Goal: Information Seeking & Learning: Learn about a topic

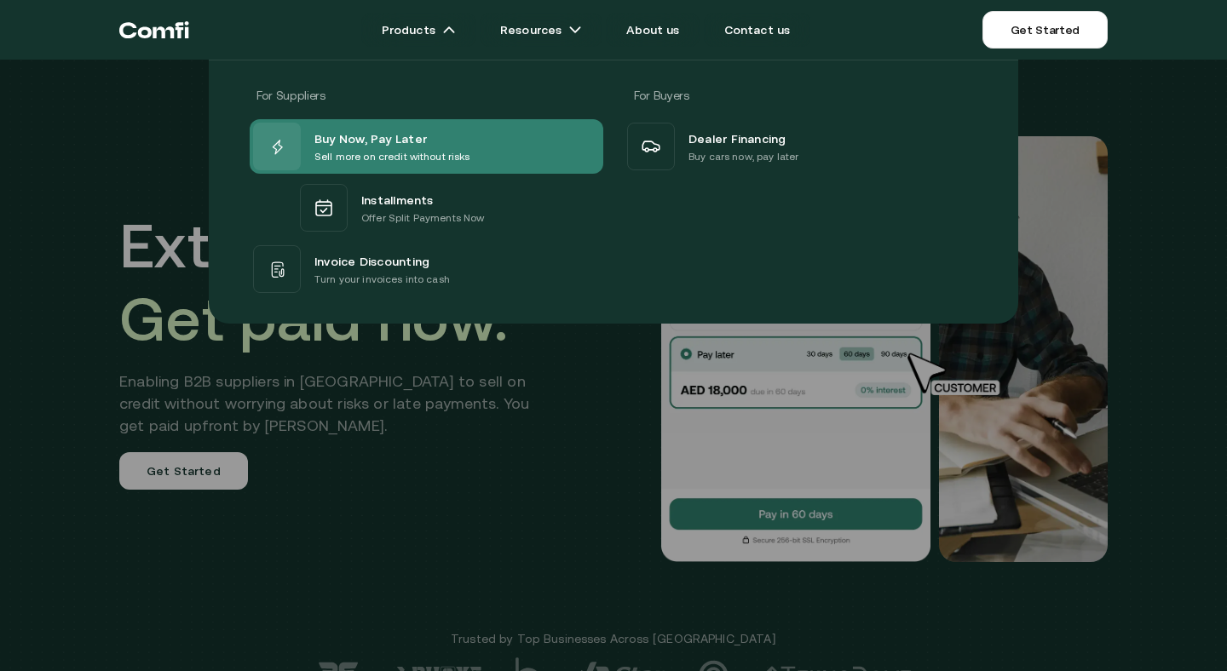
click at [378, 134] on span "Buy Now, Pay Later" at bounding box center [370, 138] width 112 height 20
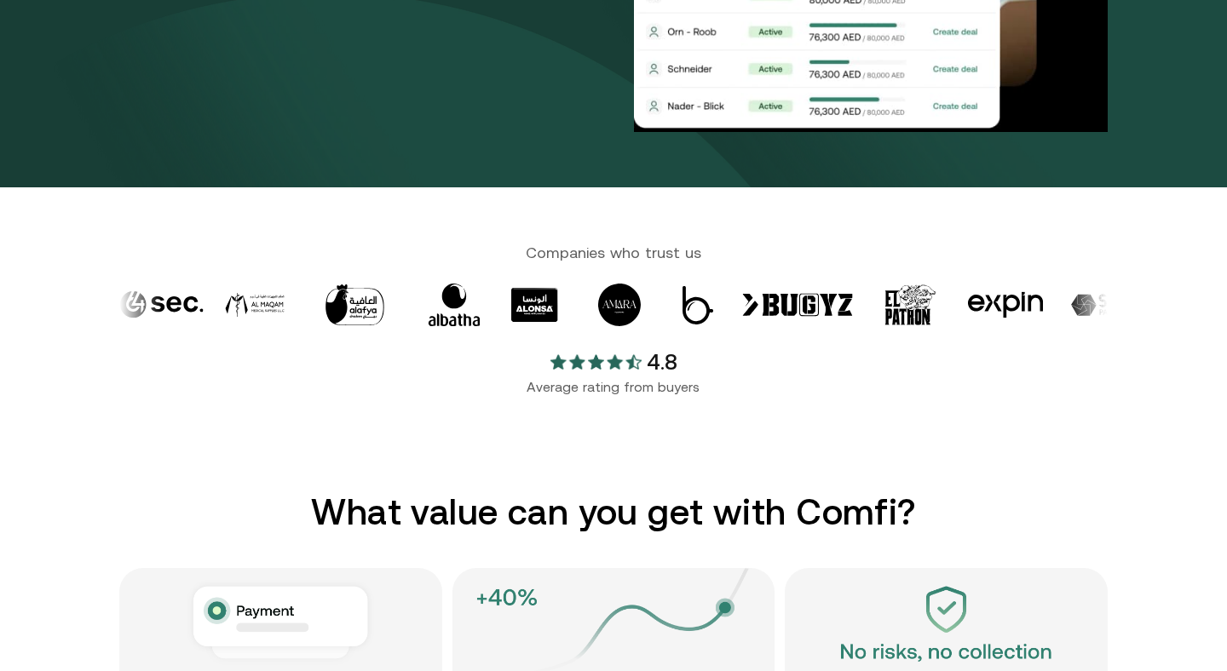
scroll to position [480, 0]
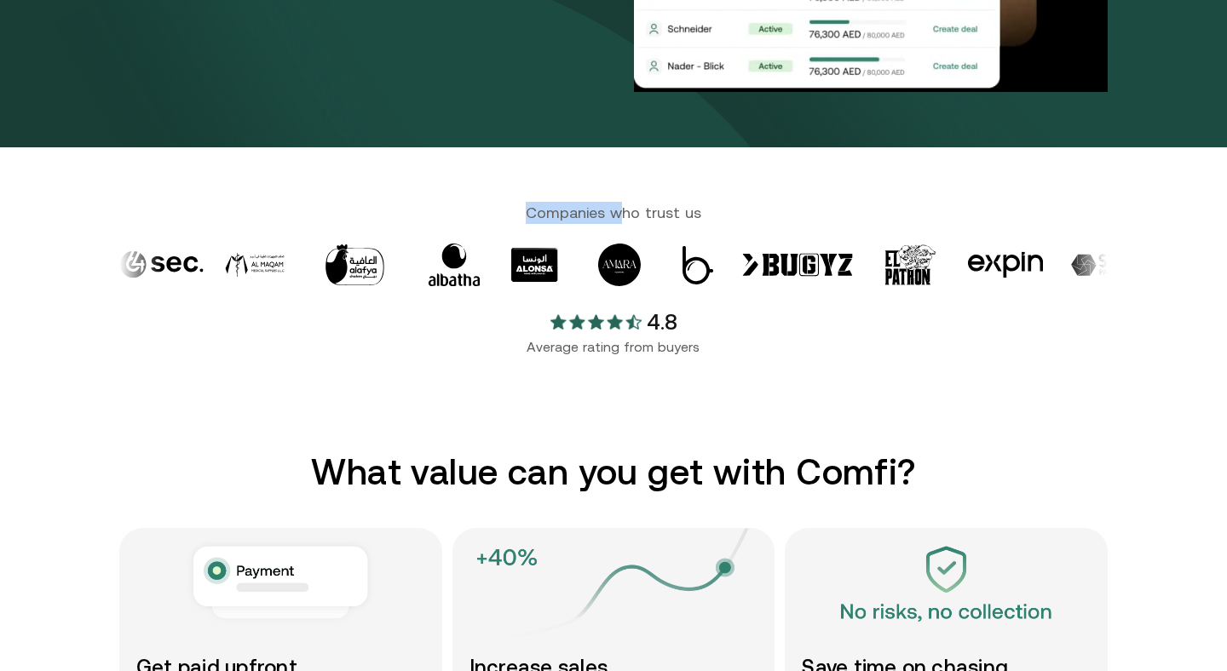
drag, startPoint x: 520, startPoint y: 211, endPoint x: 723, endPoint y: 211, distance: 203.6
click at [707, 211] on span "Companies who trust us" at bounding box center [613, 212] width 988 height 20
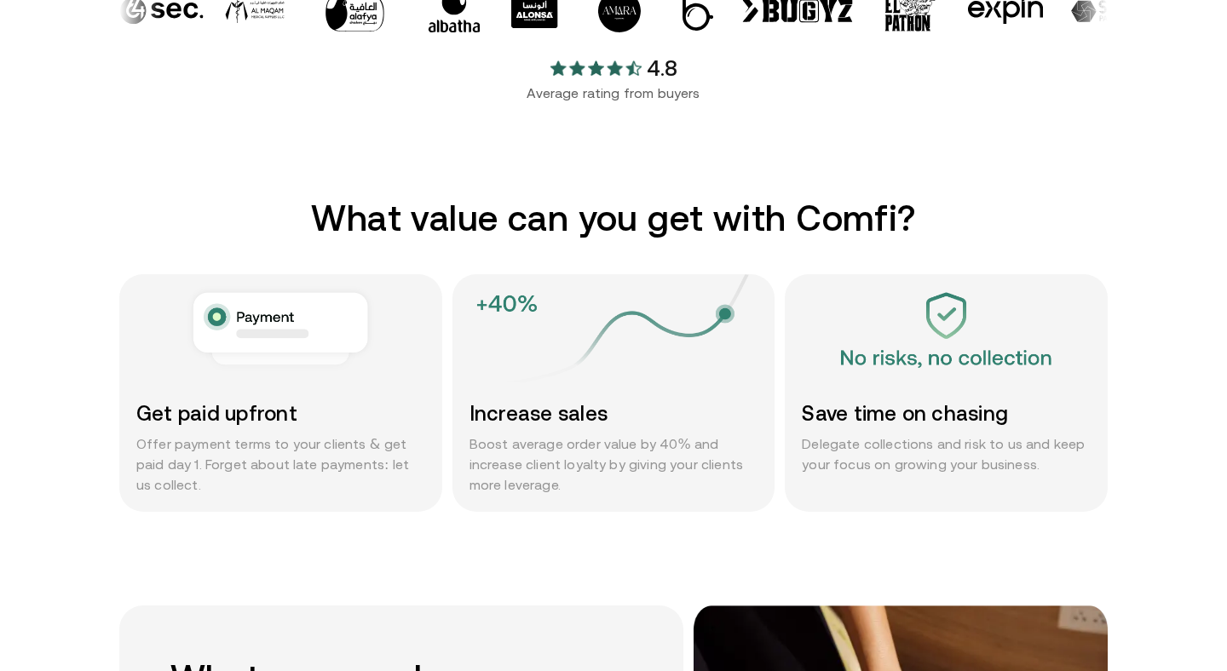
scroll to position [772, 0]
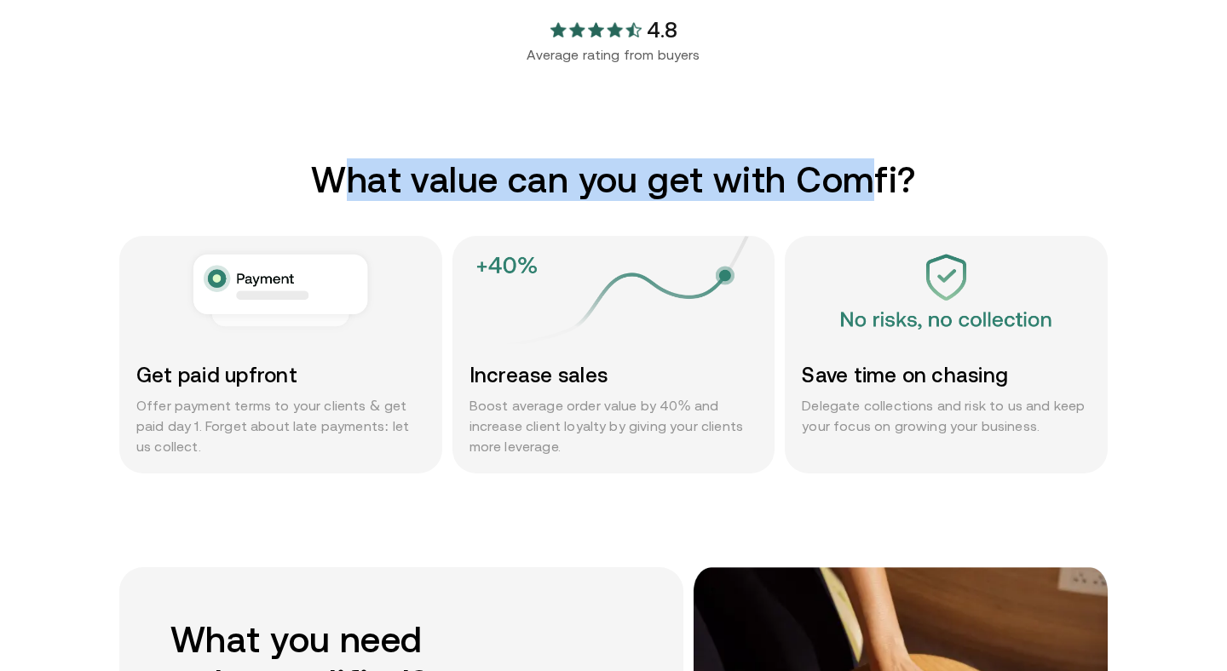
drag, startPoint x: 344, startPoint y: 184, endPoint x: 900, endPoint y: 188, distance: 556.3
click at [889, 188] on h2 "What value can you get with Comfi?" at bounding box center [613, 179] width 988 height 43
click at [837, 188] on h2 "What value can you get with Comfi?" at bounding box center [613, 179] width 988 height 43
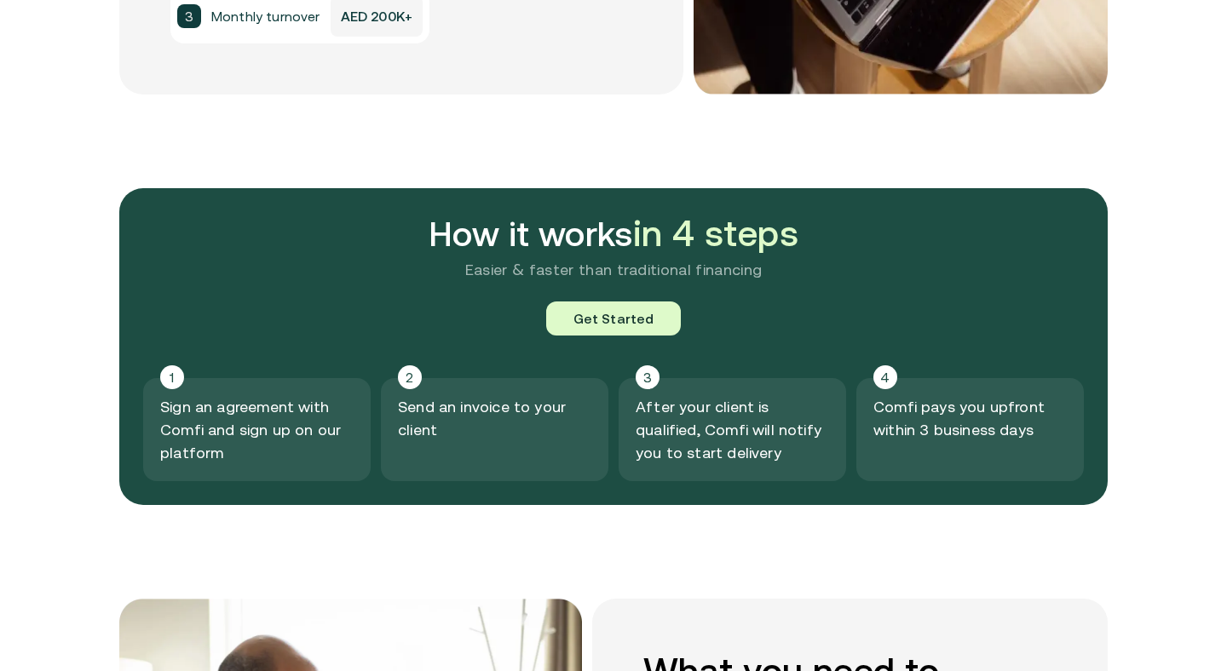
scroll to position [1726, 0]
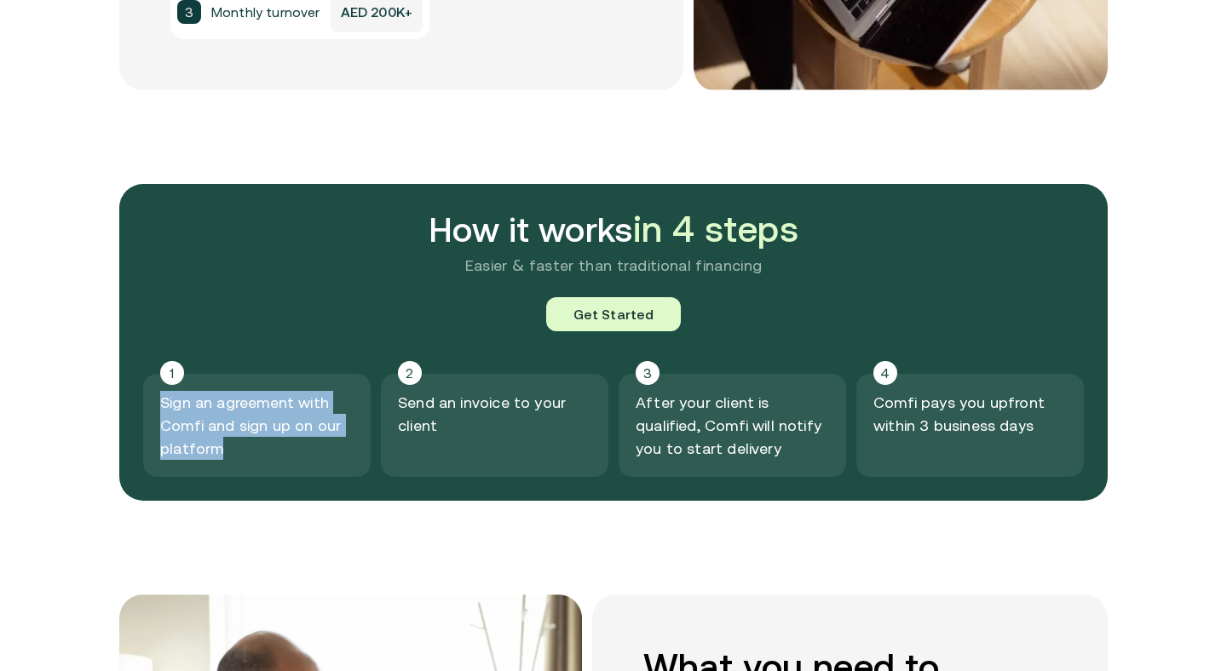
drag, startPoint x: 154, startPoint y: 406, endPoint x: 274, endPoint y: 454, distance: 129.2
click at [276, 451] on div "1 Sign an agreement with Comfi and sign up on our platform" at bounding box center [256, 425] width 227 height 103
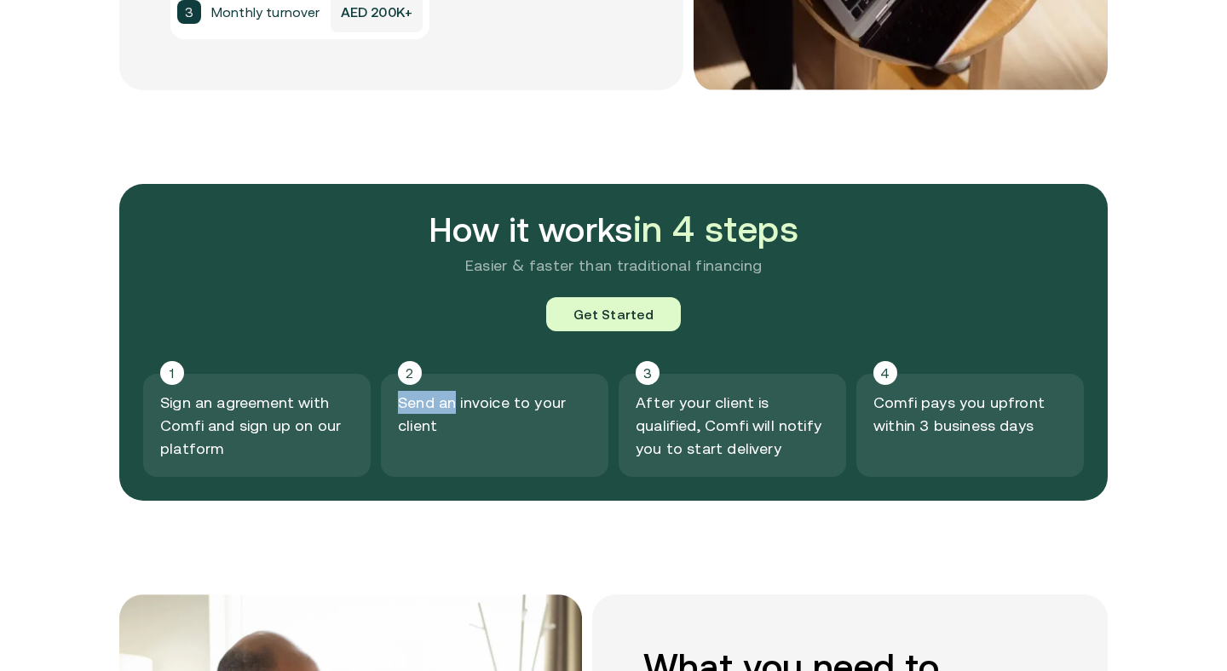
drag, startPoint x: 397, startPoint y: 398, endPoint x: 520, endPoint y: 441, distance: 130.9
click at [520, 441] on div "2 Send an invoice to your client" at bounding box center [494, 425] width 227 height 103
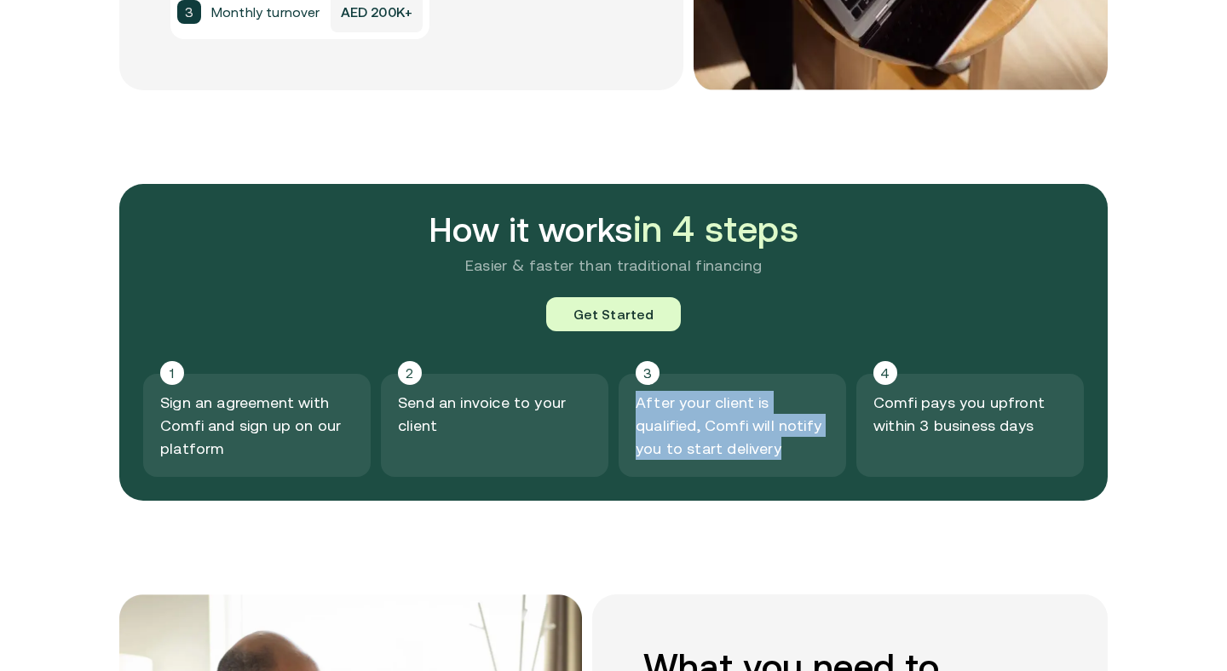
drag, startPoint x: 637, startPoint y: 402, endPoint x: 767, endPoint y: 459, distance: 141.5
click at [767, 459] on p "After your client is qualified, Comfi will notify you to start delivery" at bounding box center [731, 425] width 193 height 69
click at [745, 449] on p "After your client is qualified, Comfi will notify you to start delivery" at bounding box center [731, 425] width 193 height 69
drag, startPoint x: 631, startPoint y: 388, endPoint x: 785, endPoint y: 455, distance: 168.2
click at [762, 451] on div "3 After your client is qualified, Comfi will notify you to start delivery" at bounding box center [731, 425] width 227 height 103
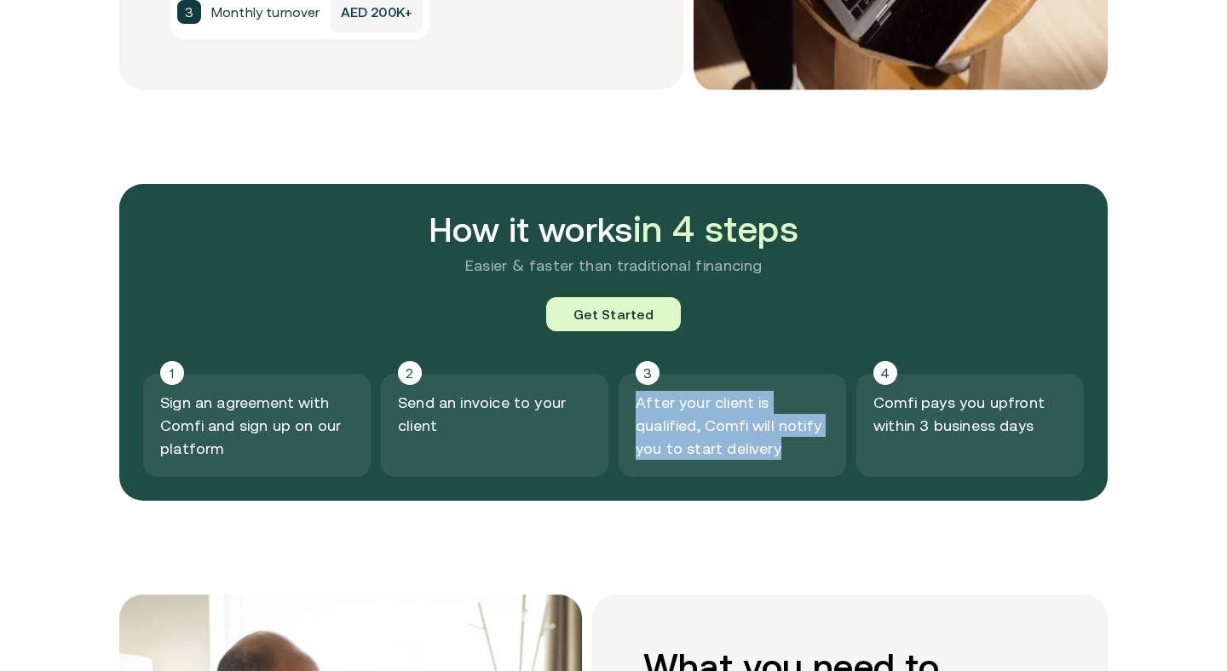
click at [752, 432] on p "After your client is qualified, Comfi will notify you to start delivery" at bounding box center [731, 425] width 193 height 69
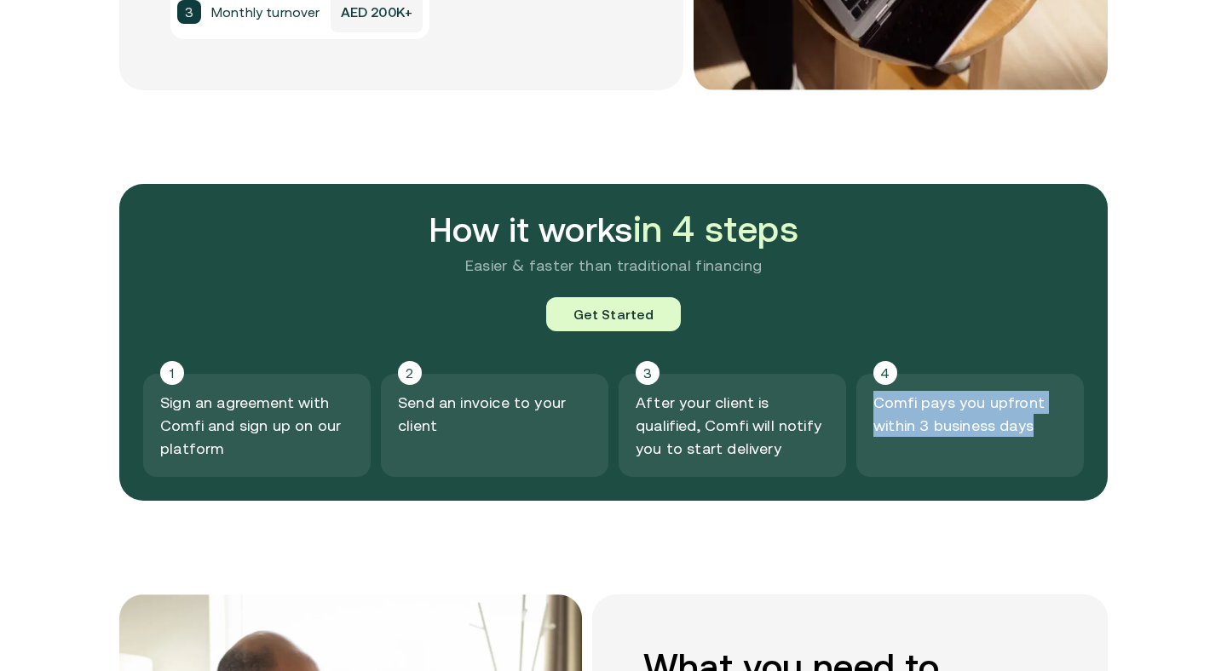
drag, startPoint x: 876, startPoint y: 390, endPoint x: 1045, endPoint y: 427, distance: 173.4
click at [1067, 426] on div "4 Comfi pays you upfront within 3 business days" at bounding box center [969, 425] width 227 height 103
click at [1000, 421] on p "Comfi pays you upfront within 3 business days" at bounding box center [969, 414] width 193 height 46
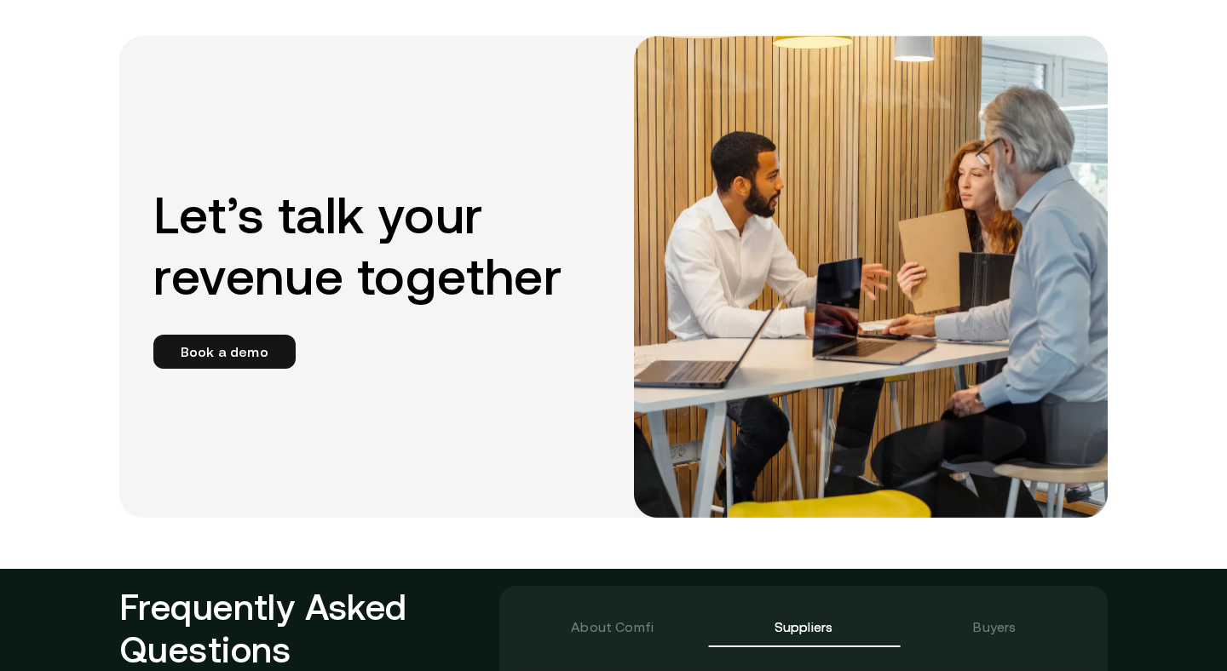
scroll to position [3182, 0]
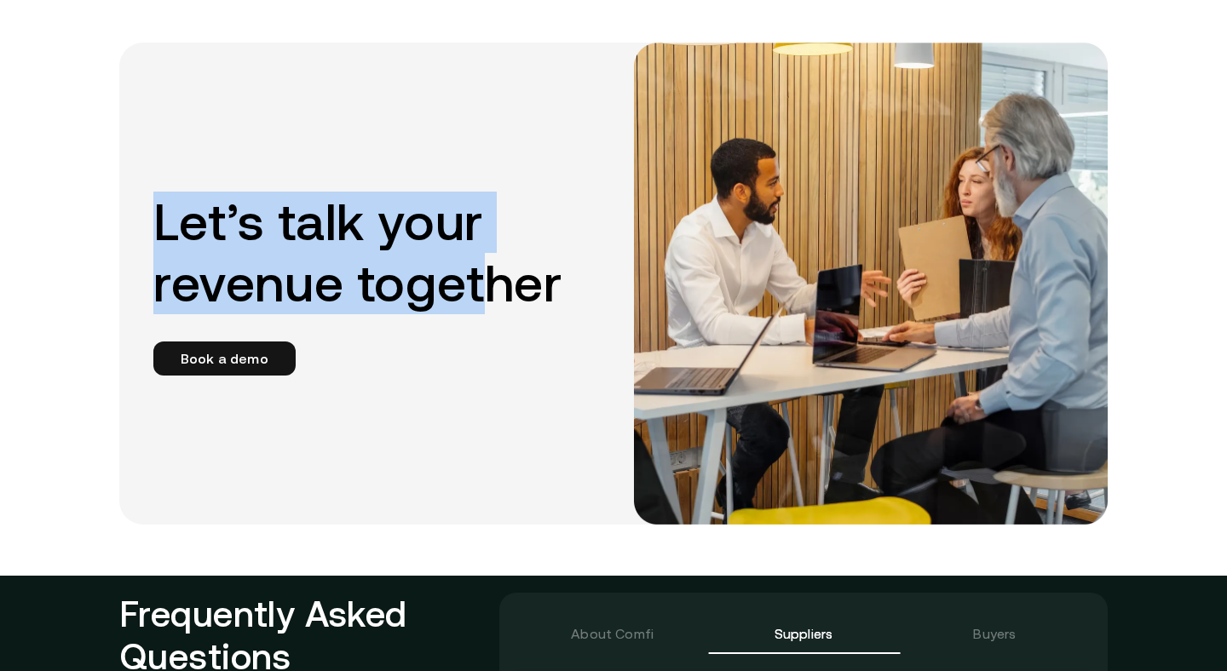
drag, startPoint x: 150, startPoint y: 233, endPoint x: 539, endPoint y: 294, distance: 394.0
click at [520, 275] on div "Let’s talk your revenue together Book a demo" at bounding box center [366, 284] width 494 height 184
click at [487, 327] on div "Let’s talk your revenue together Book a demo" at bounding box center [366, 284] width 494 height 184
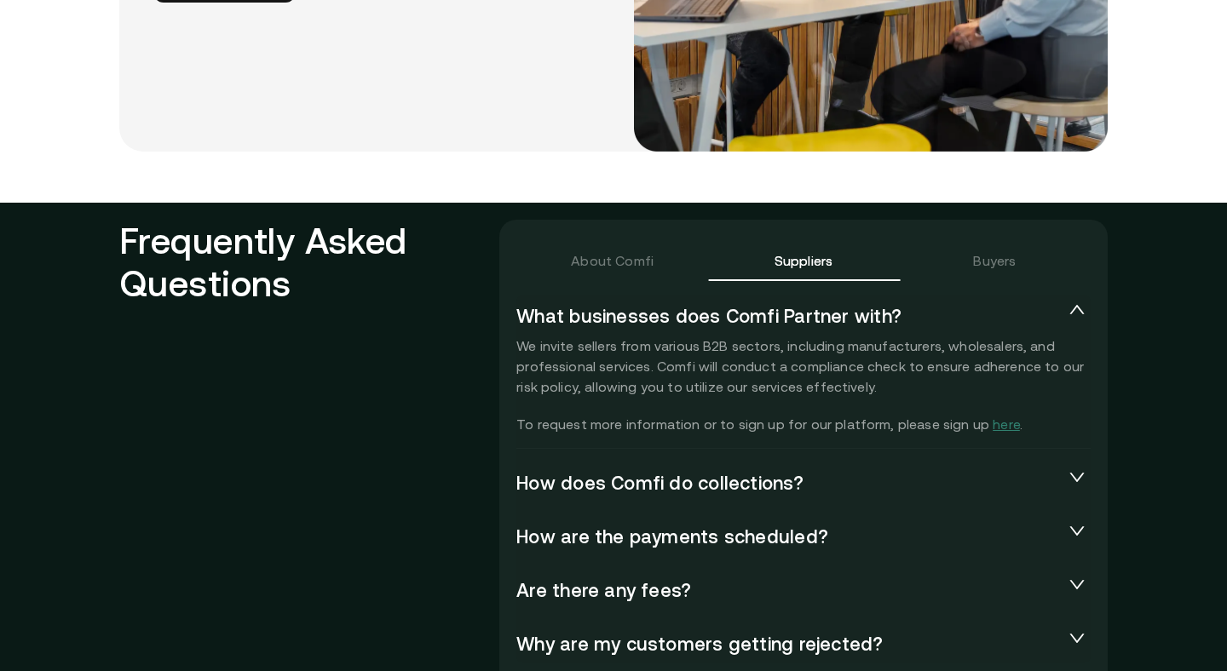
scroll to position [3555, 0]
click at [635, 250] on div "About Comfi" at bounding box center [612, 260] width 83 height 20
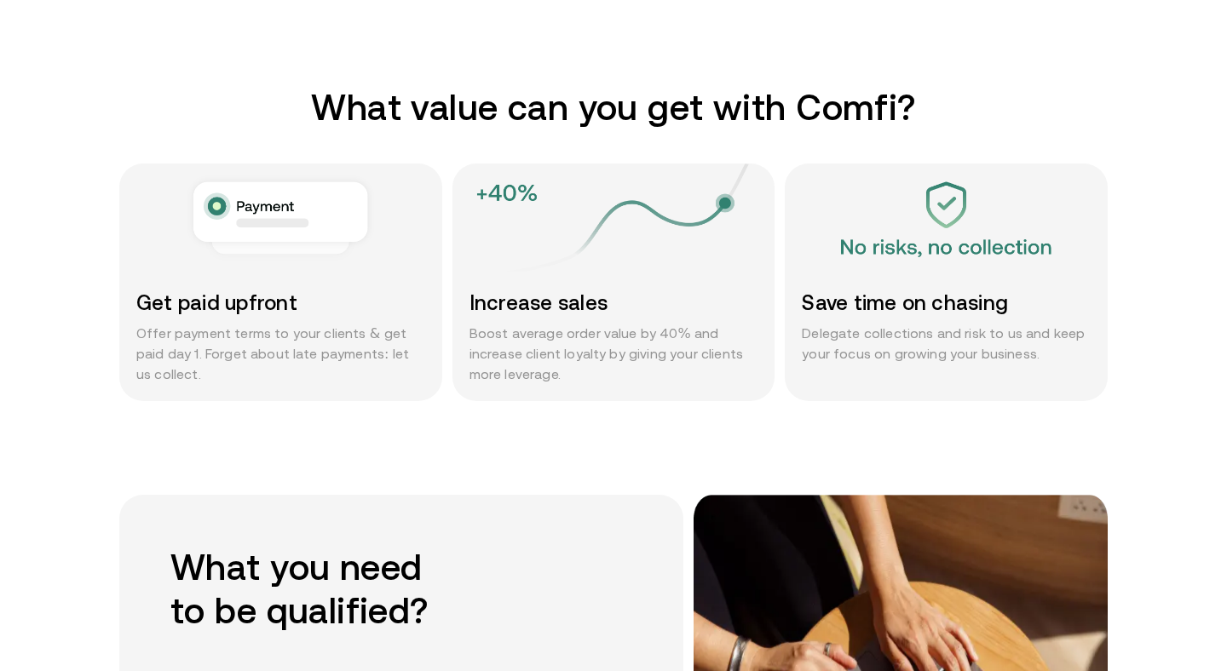
scroll to position [0, 0]
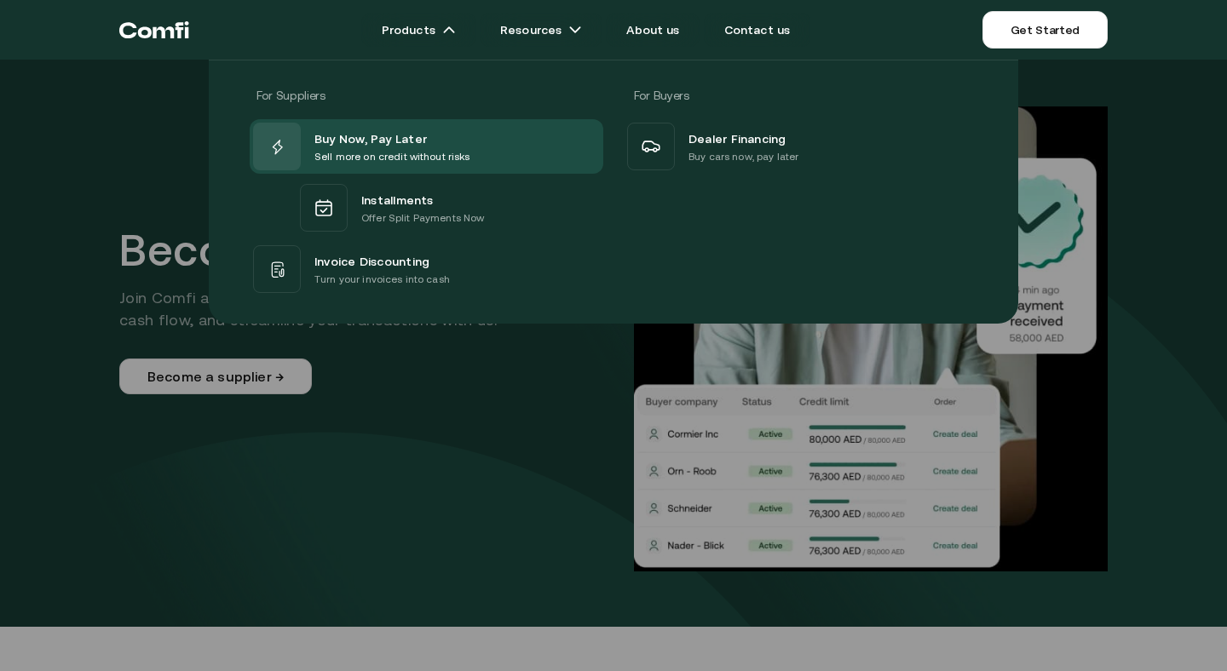
click at [635, 417] on div at bounding box center [613, 395] width 1227 height 671
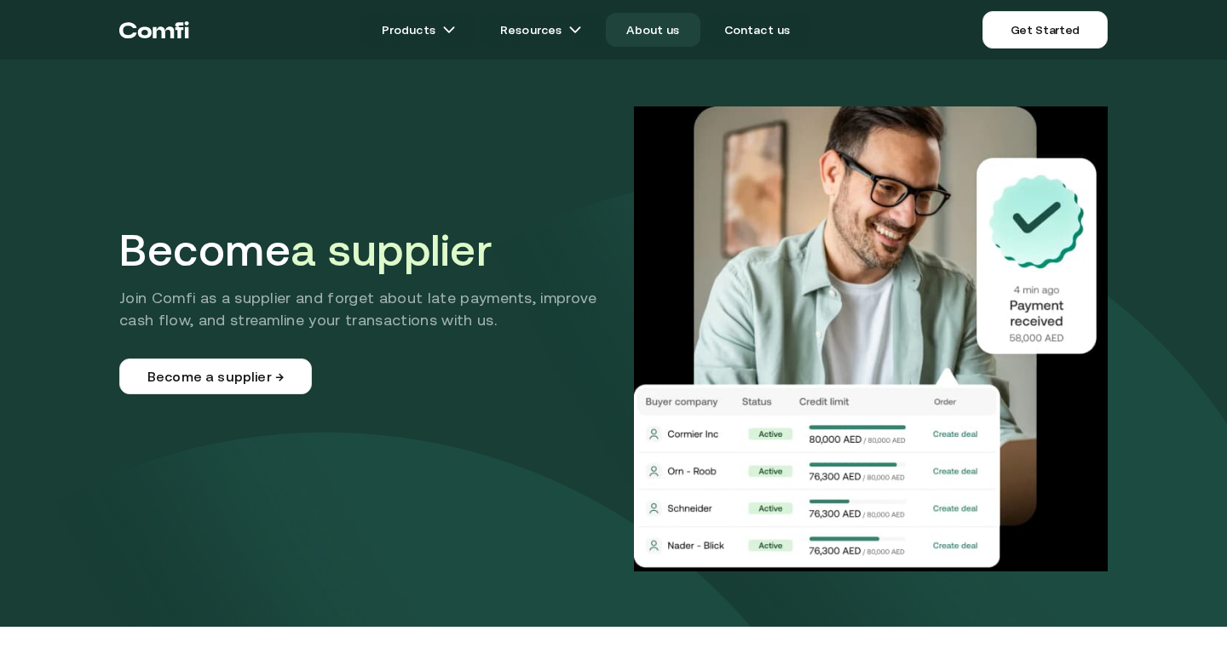
click at [679, 14] on link "About us" at bounding box center [653, 30] width 94 height 34
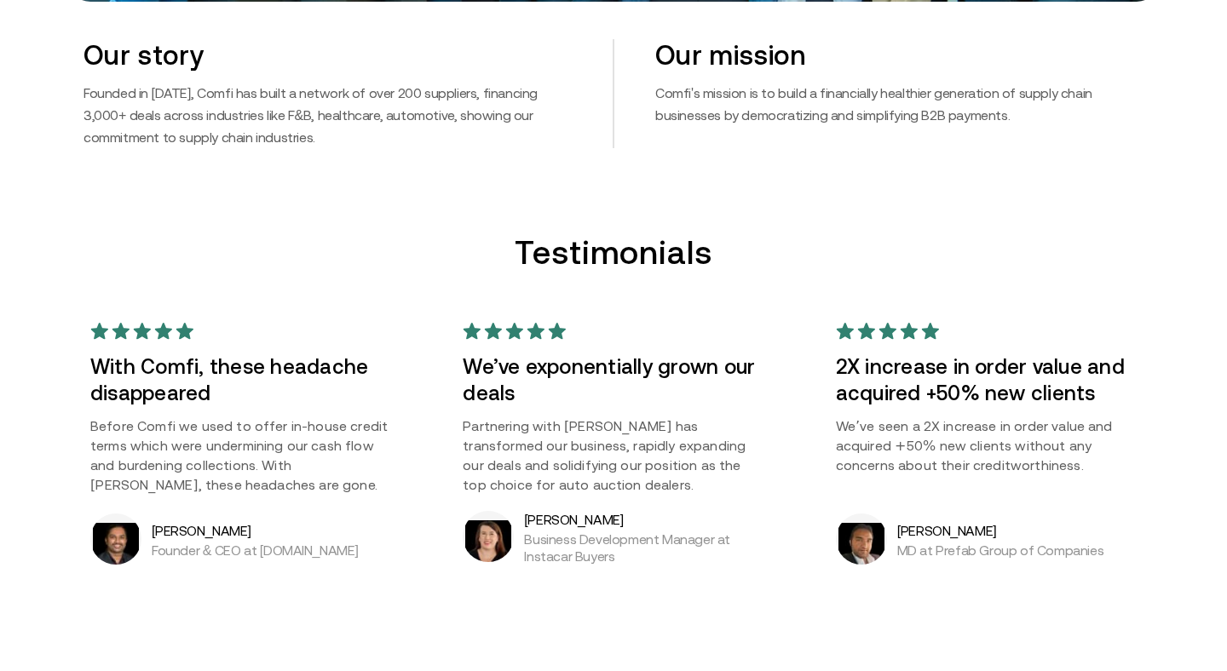
scroll to position [1184, 0]
